Goal: Find specific page/section: Find specific page/section

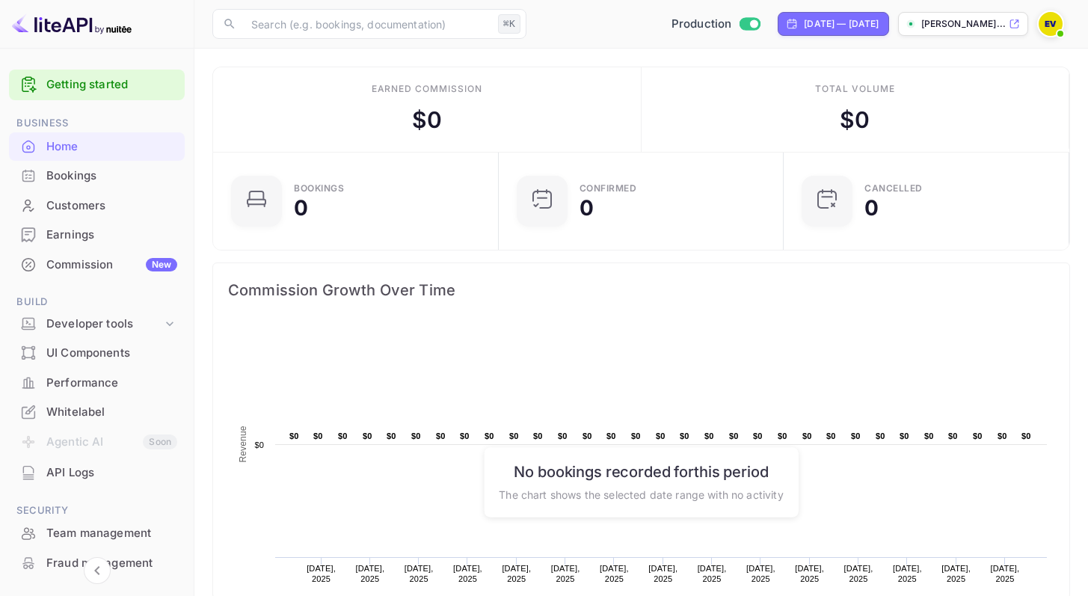
scroll to position [232, 265]
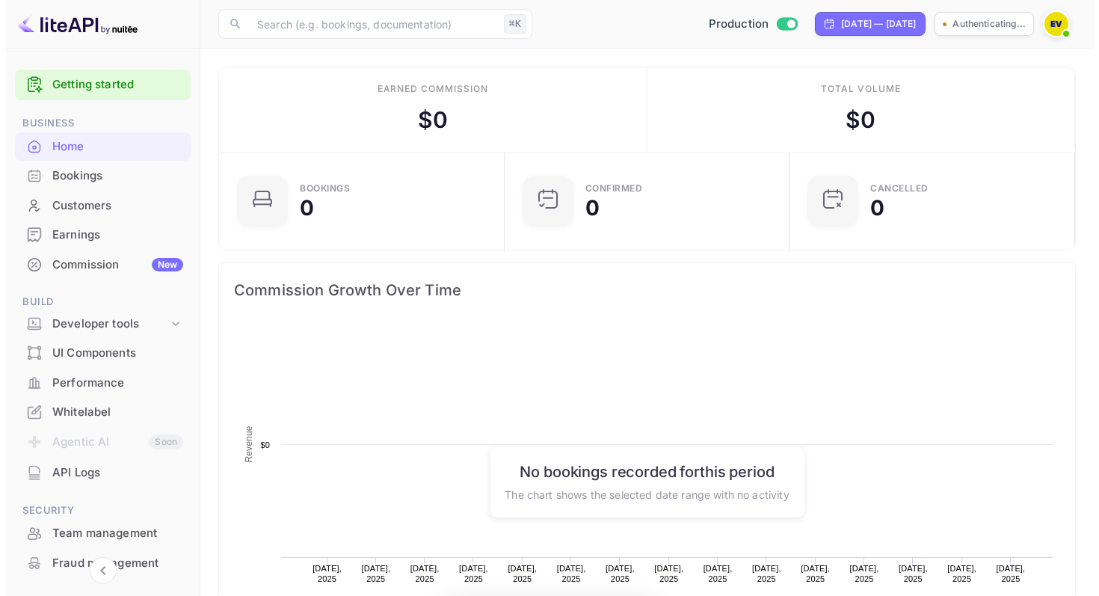
scroll to position [232, 265]
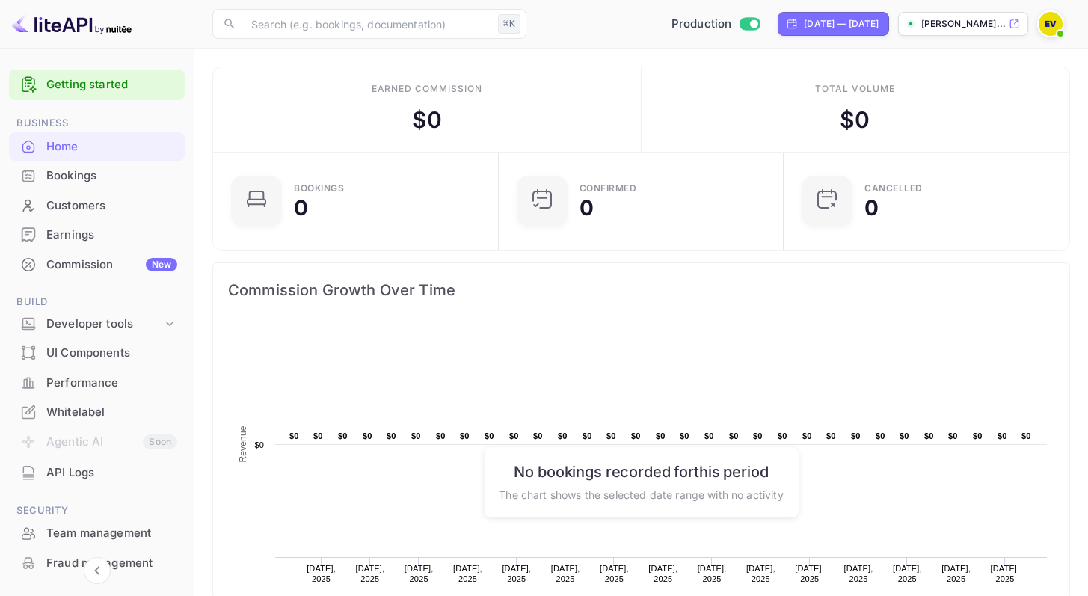
click at [87, 206] on div "Customers" at bounding box center [111, 205] width 131 height 17
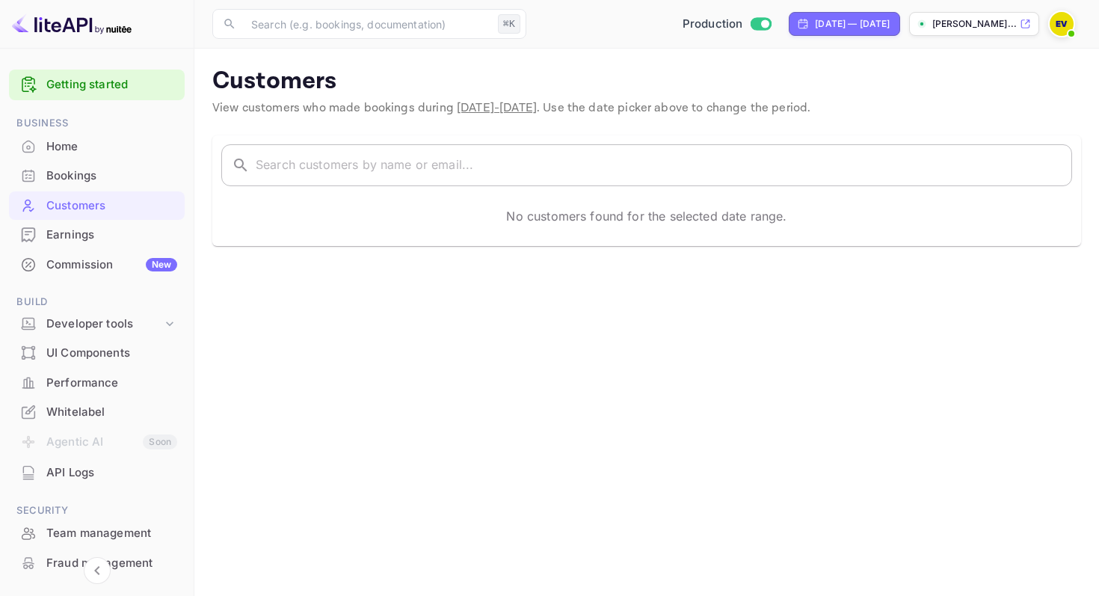
click at [283, 161] on input "text" at bounding box center [664, 165] width 816 height 42
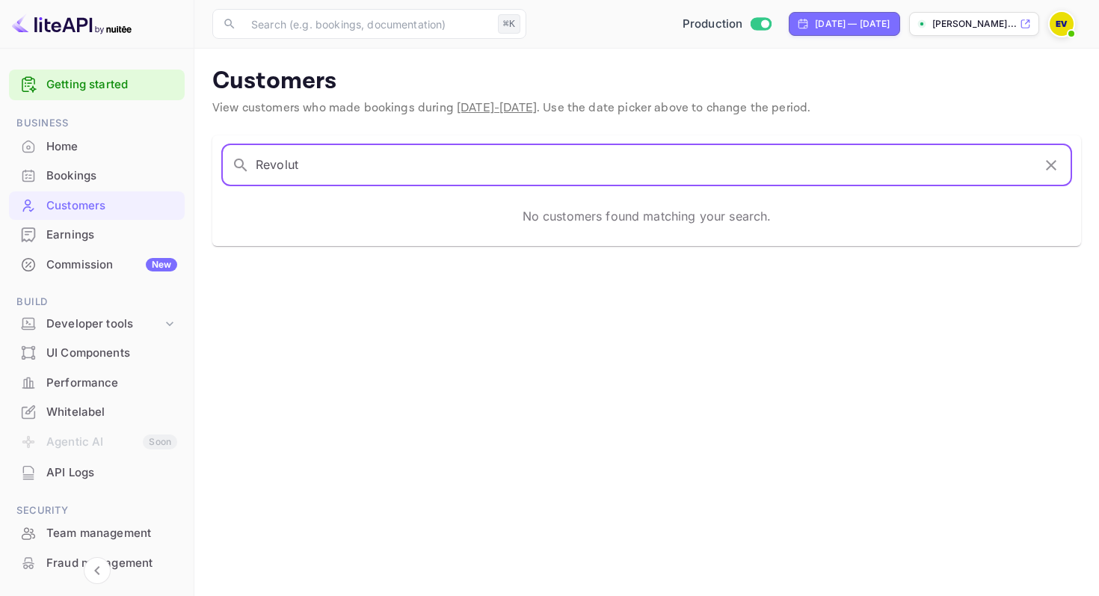
type input "Revolut"
click at [538, 164] on input "Revolut" at bounding box center [644, 165] width 777 height 42
drag, startPoint x: 419, startPoint y: 168, endPoint x: 247, endPoint y: 170, distance: 171.2
click at [247, 170] on div "​ Revolut ​" at bounding box center [646, 165] width 851 height 42
click at [457, 162] on input "text" at bounding box center [664, 165] width 816 height 42
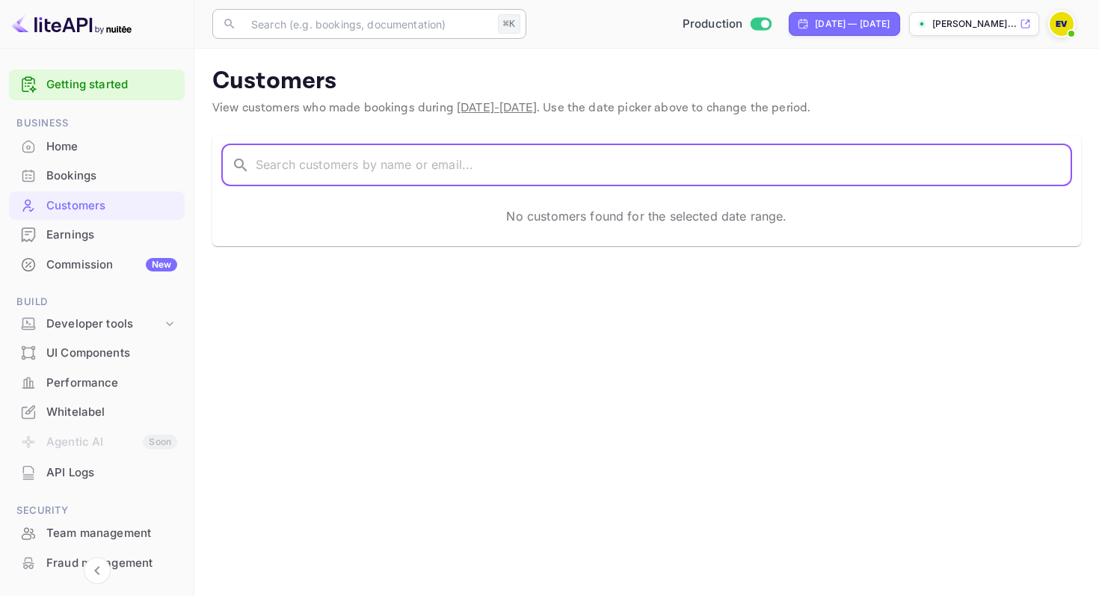
click at [344, 24] on input "text" at bounding box center [367, 24] width 250 height 30
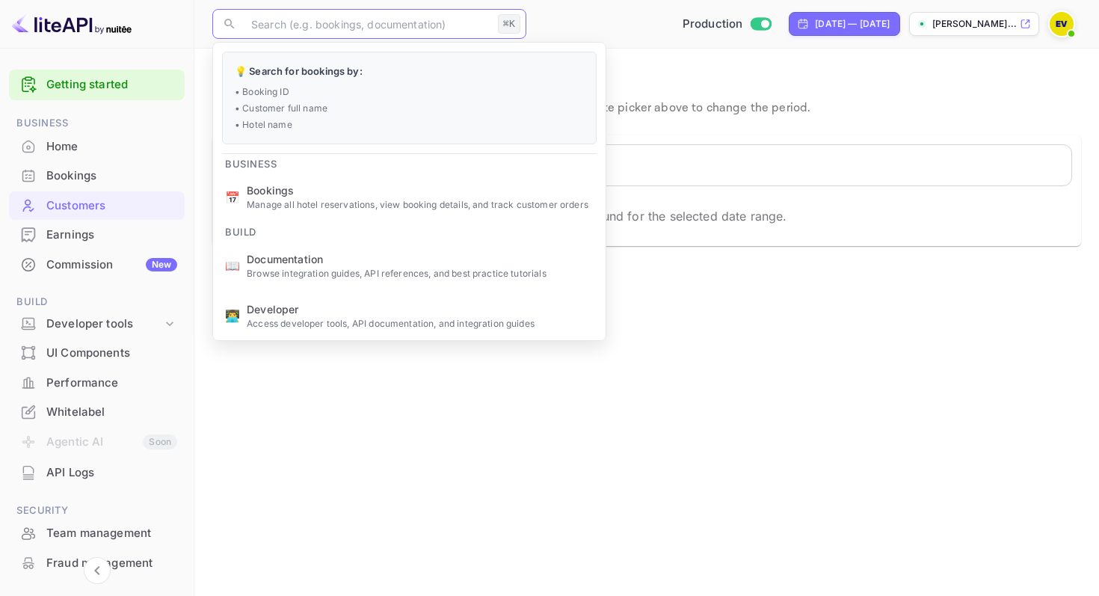
paste input "3IDDI4RD6"
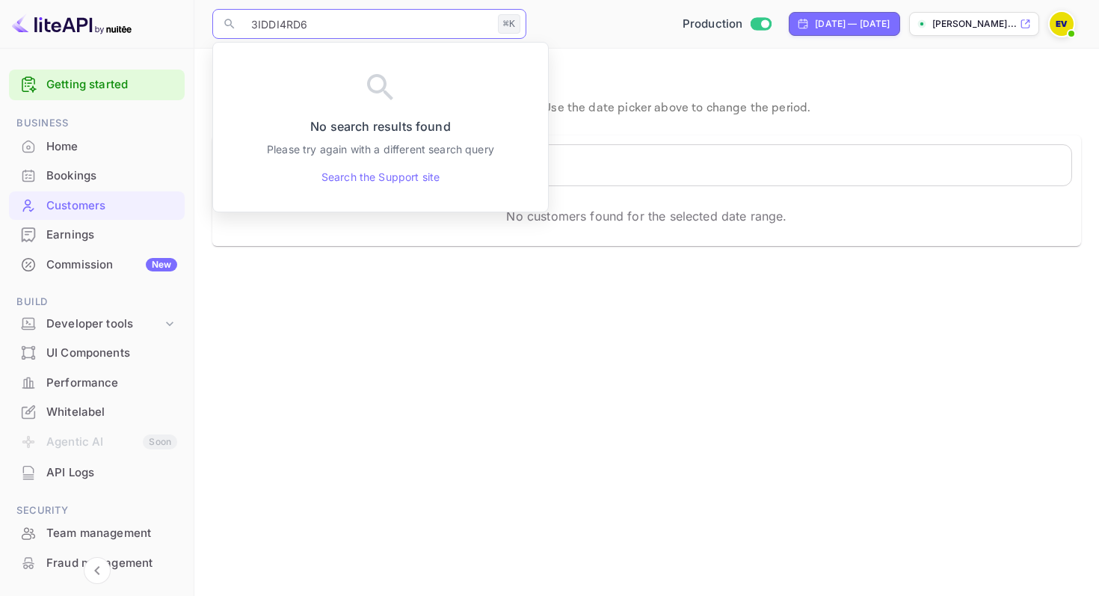
type input "3IDDI4RD6"
click at [596, 304] on main "Customers View customers who made bookings during [DATE] - [DATE] . Use the dat…" at bounding box center [646, 322] width 904 height 547
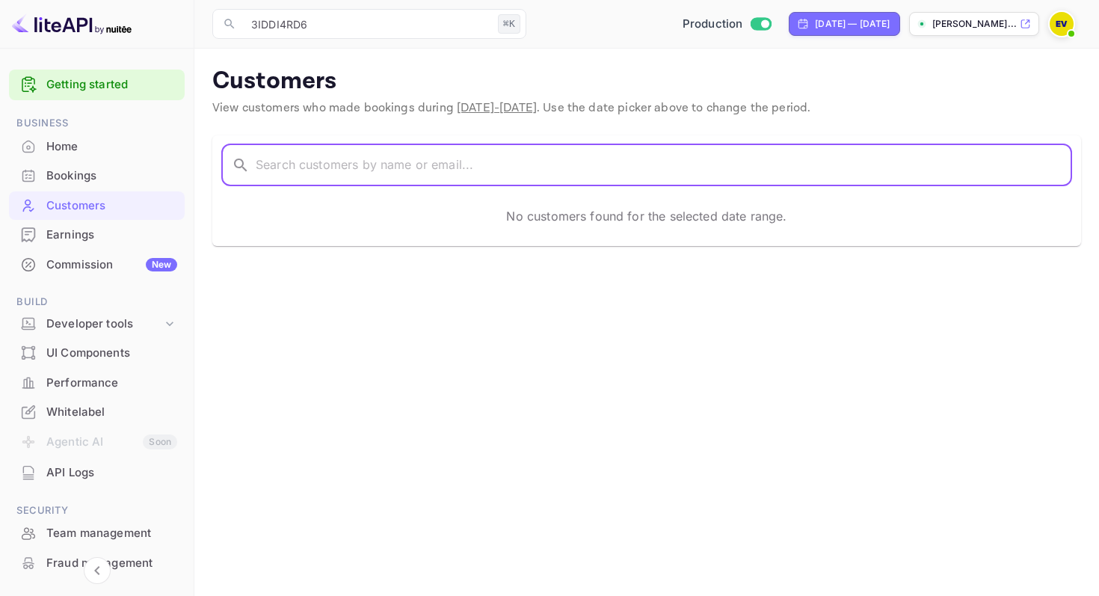
click at [326, 169] on input "text" at bounding box center [664, 165] width 816 height 42
paste input "3IDDI4RD6"
type input "3IDDI4RD6"
click at [108, 174] on div "Bookings" at bounding box center [111, 175] width 131 height 17
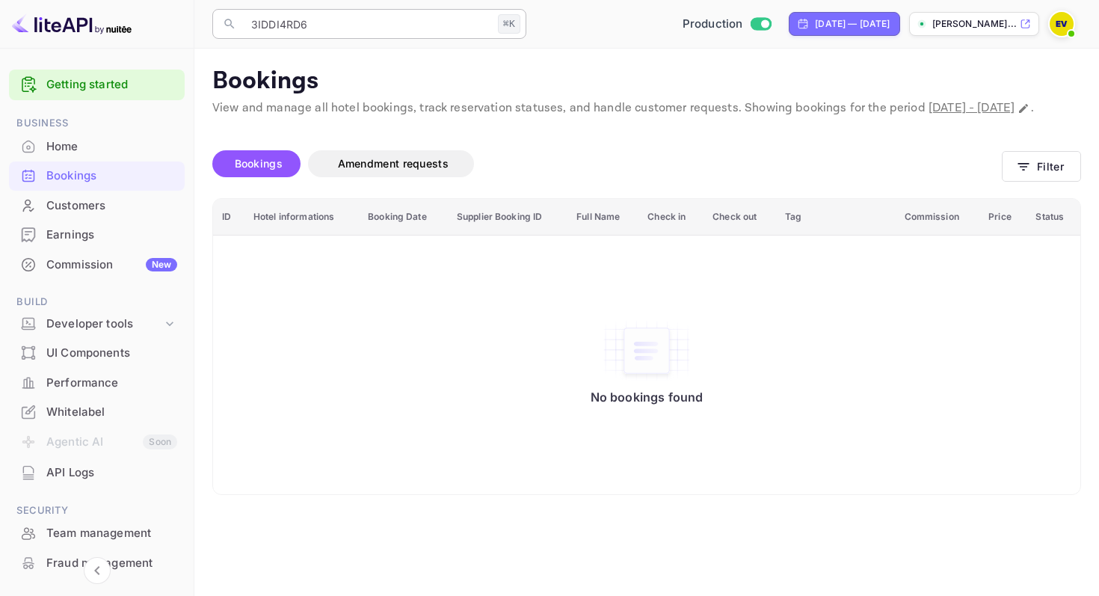
click at [356, 31] on input "3IDDI4RD6" at bounding box center [367, 24] width 250 height 30
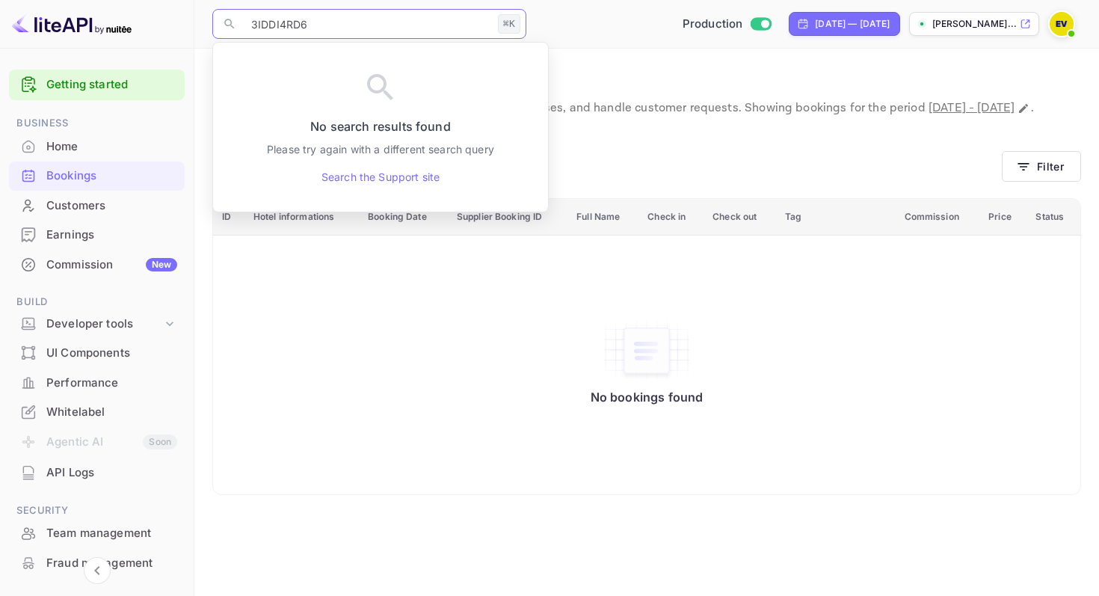
click at [585, 67] on p "Bookings" at bounding box center [646, 82] width 869 height 30
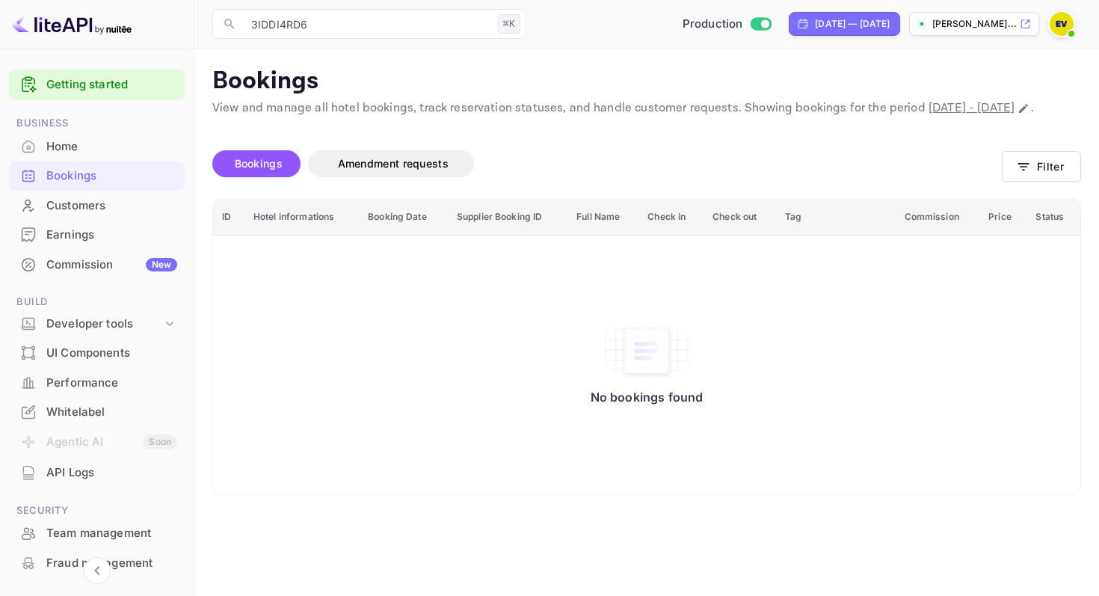
click at [276, 170] on span "Bookings" at bounding box center [259, 163] width 48 height 13
click at [105, 210] on div "Customers" at bounding box center [111, 205] width 131 height 17
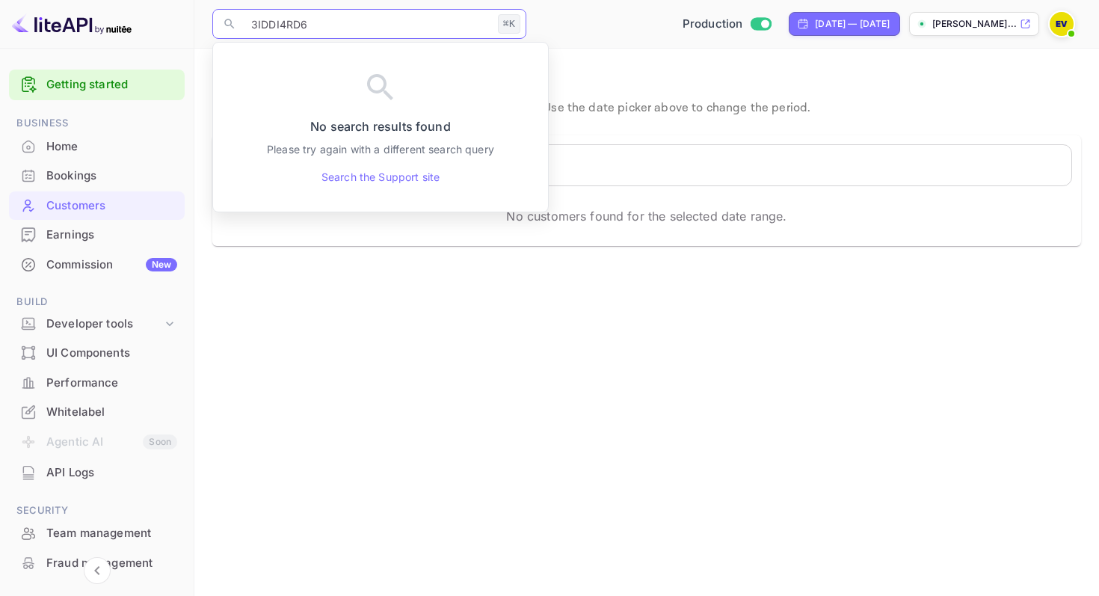
drag, startPoint x: 403, startPoint y: 26, endPoint x: 203, endPoint y: 27, distance: 200.3
click at [203, 27] on div "​ 3IDDI4RD6 ⌘K ​ Production [DATE] — [DATE] [PERSON_NAME]..." at bounding box center [646, 24] width 904 height 48
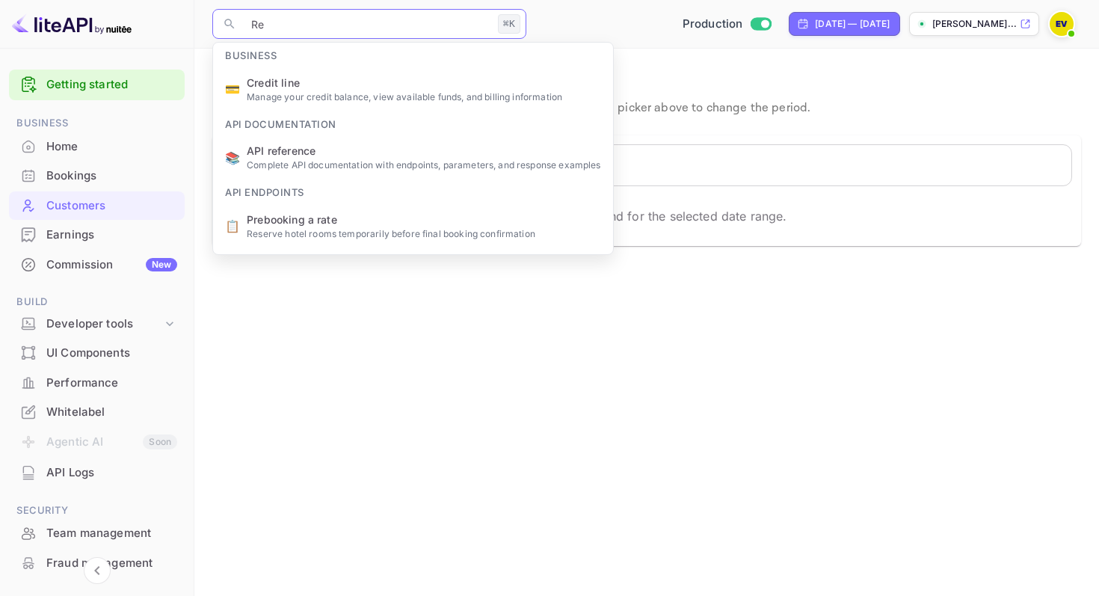
type input "R"
